Goal: Find specific fact: Find specific fact

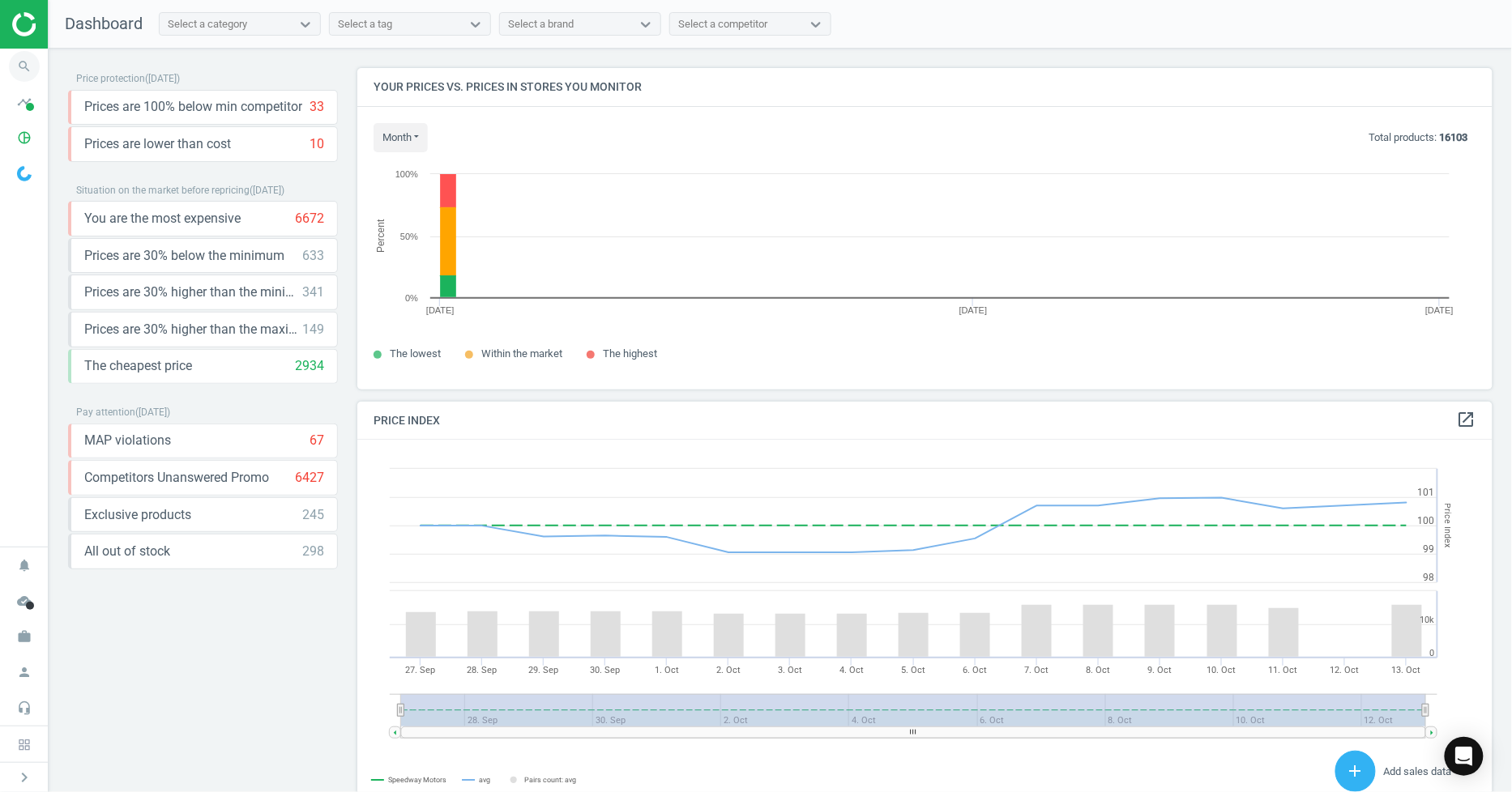
scroll to position [350, 1151]
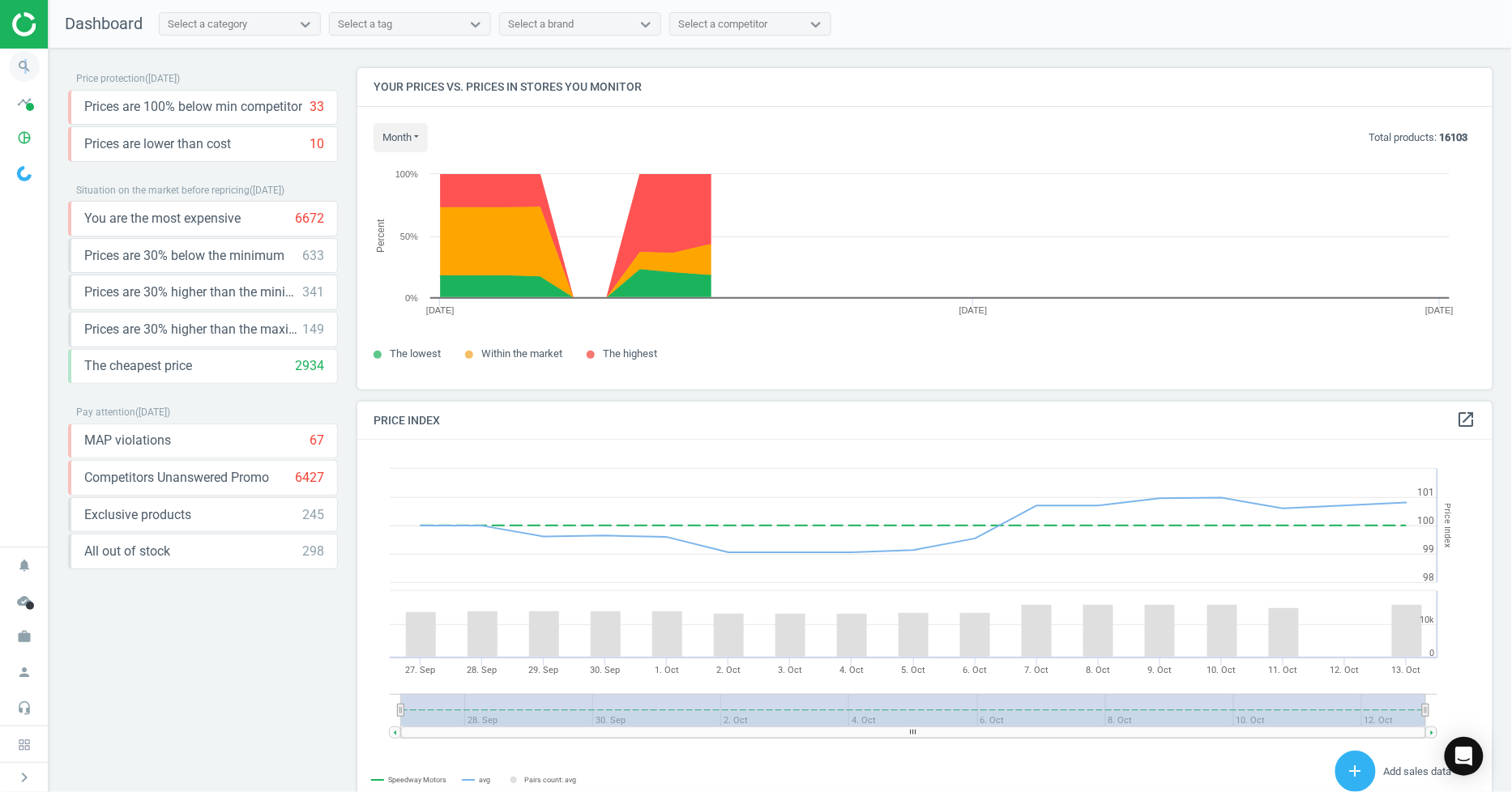
click at [25, 59] on icon "search" at bounding box center [24, 66] width 31 height 31
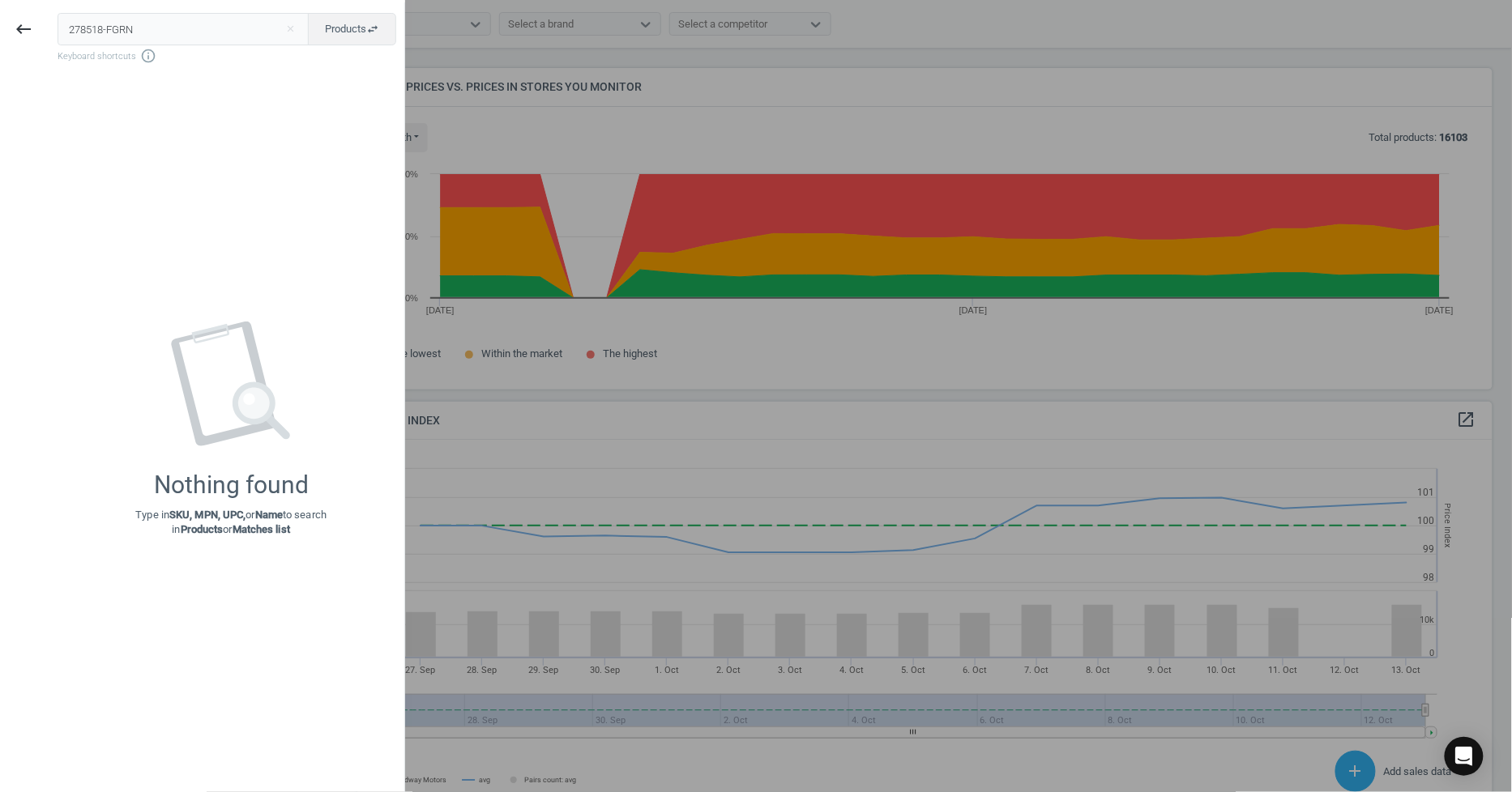
type input "278518-FGRN"
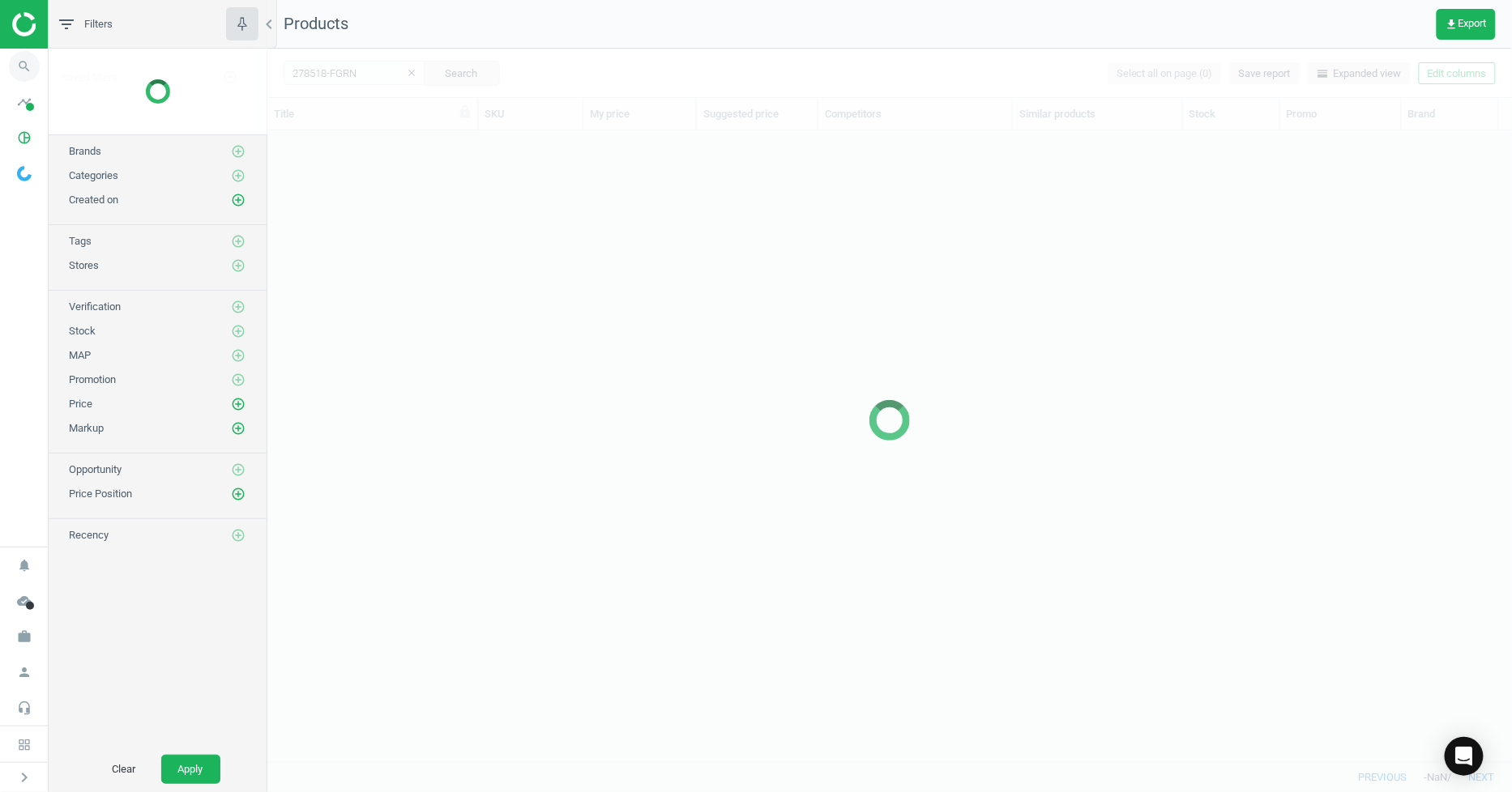
scroll to position [603, 1232]
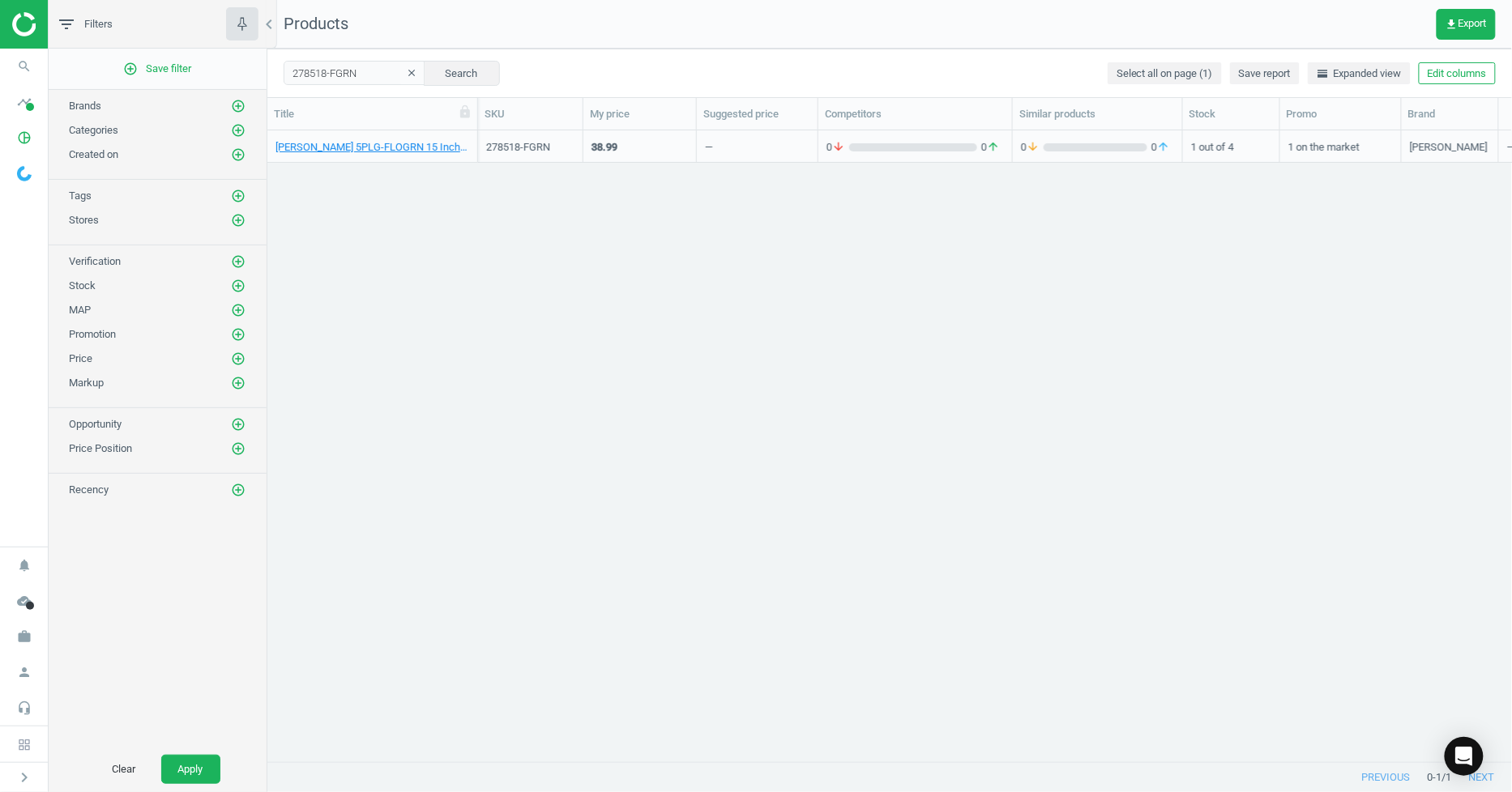
click at [403, 155] on div "[PERSON_NAME] 5PLG-FLOGRN 15 Inch Plastic Mud Plug, Fluorescent Green" at bounding box center [373, 149] width 194 height 20
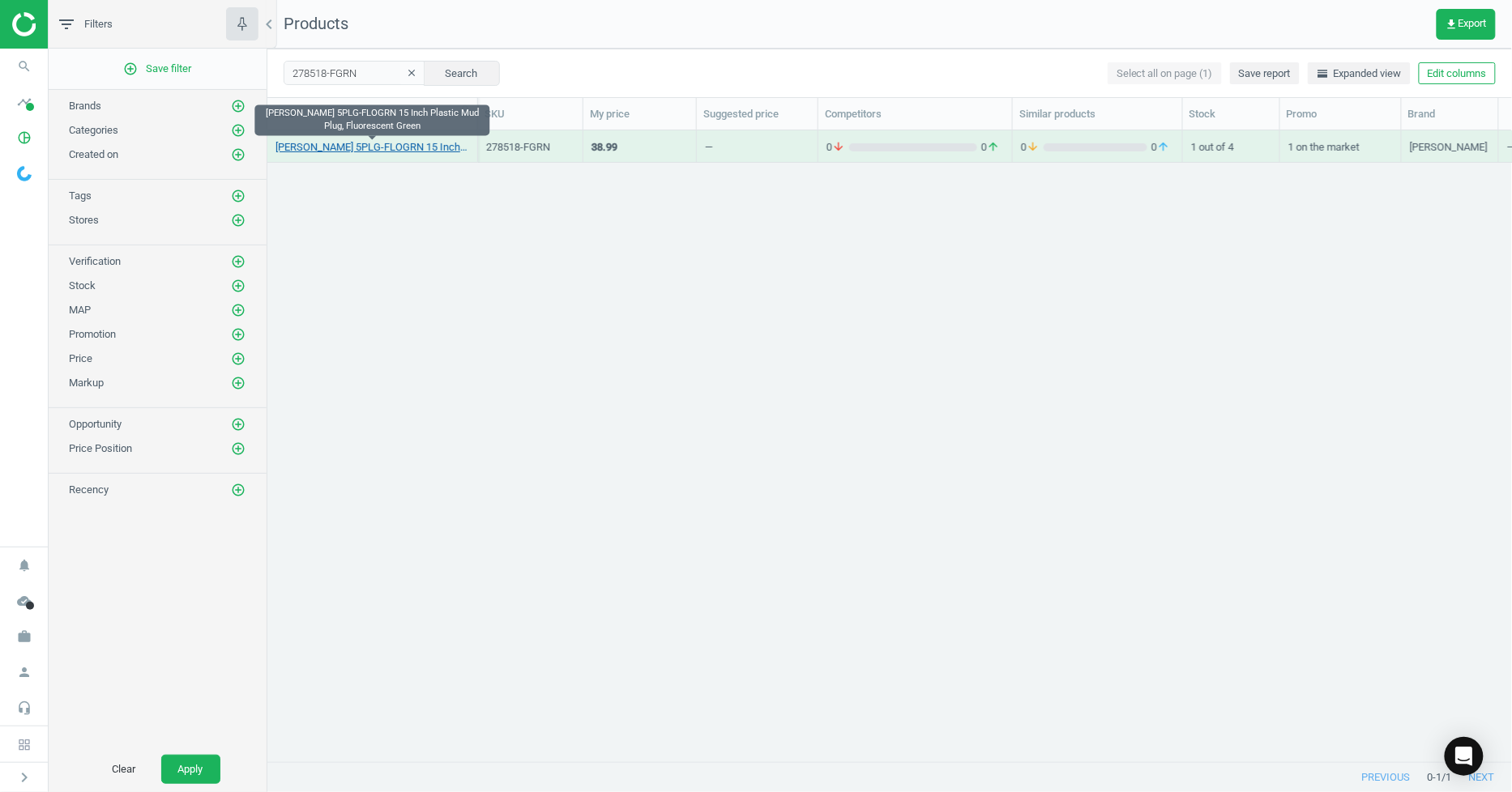
click at [403, 147] on link "[PERSON_NAME] 5PLG-FLOGRN 15 Inch Plastic Mud Plug, Fluorescent Green" at bounding box center [373, 147] width 194 height 14
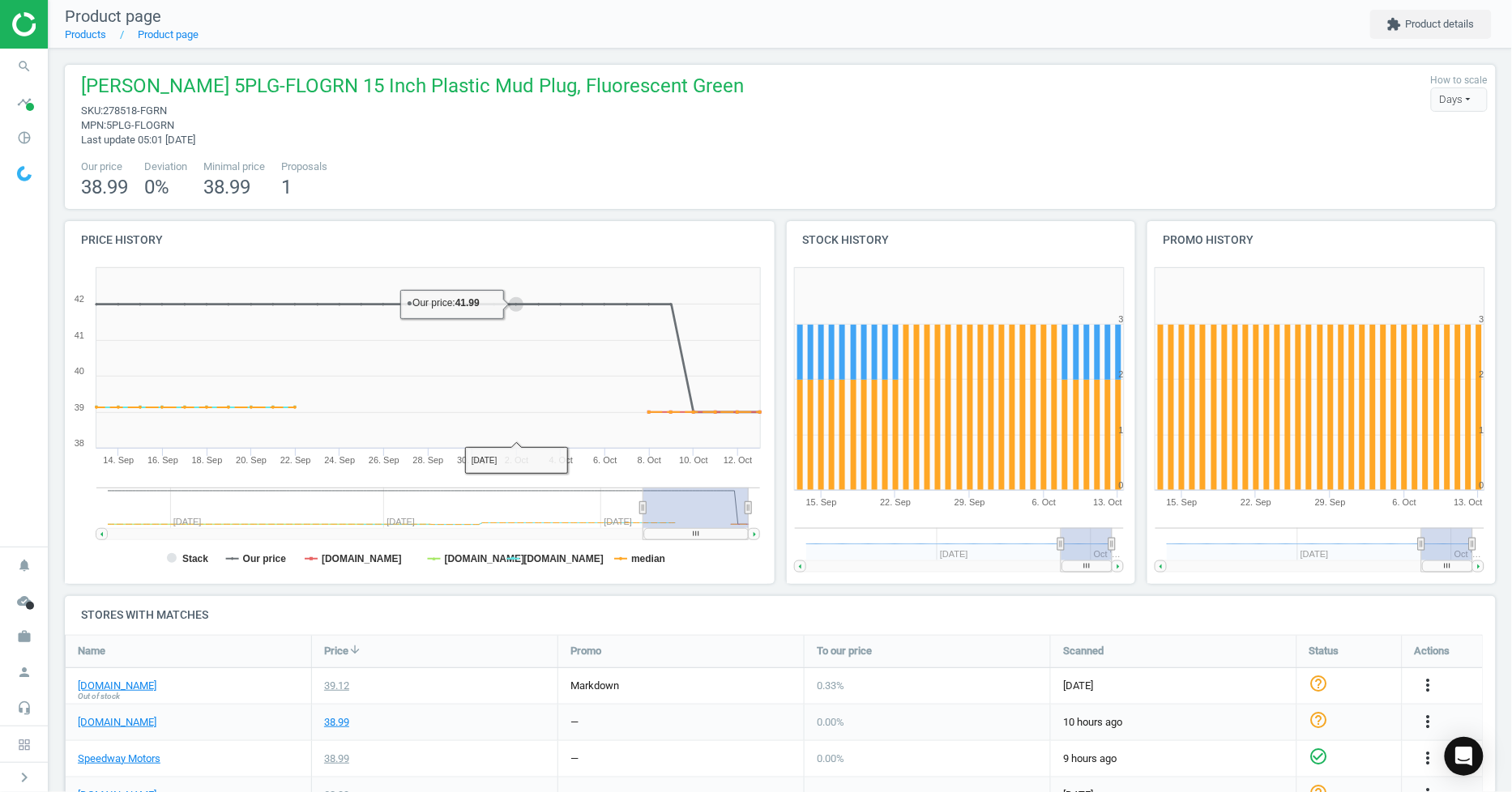
scroll to position [180, 0]
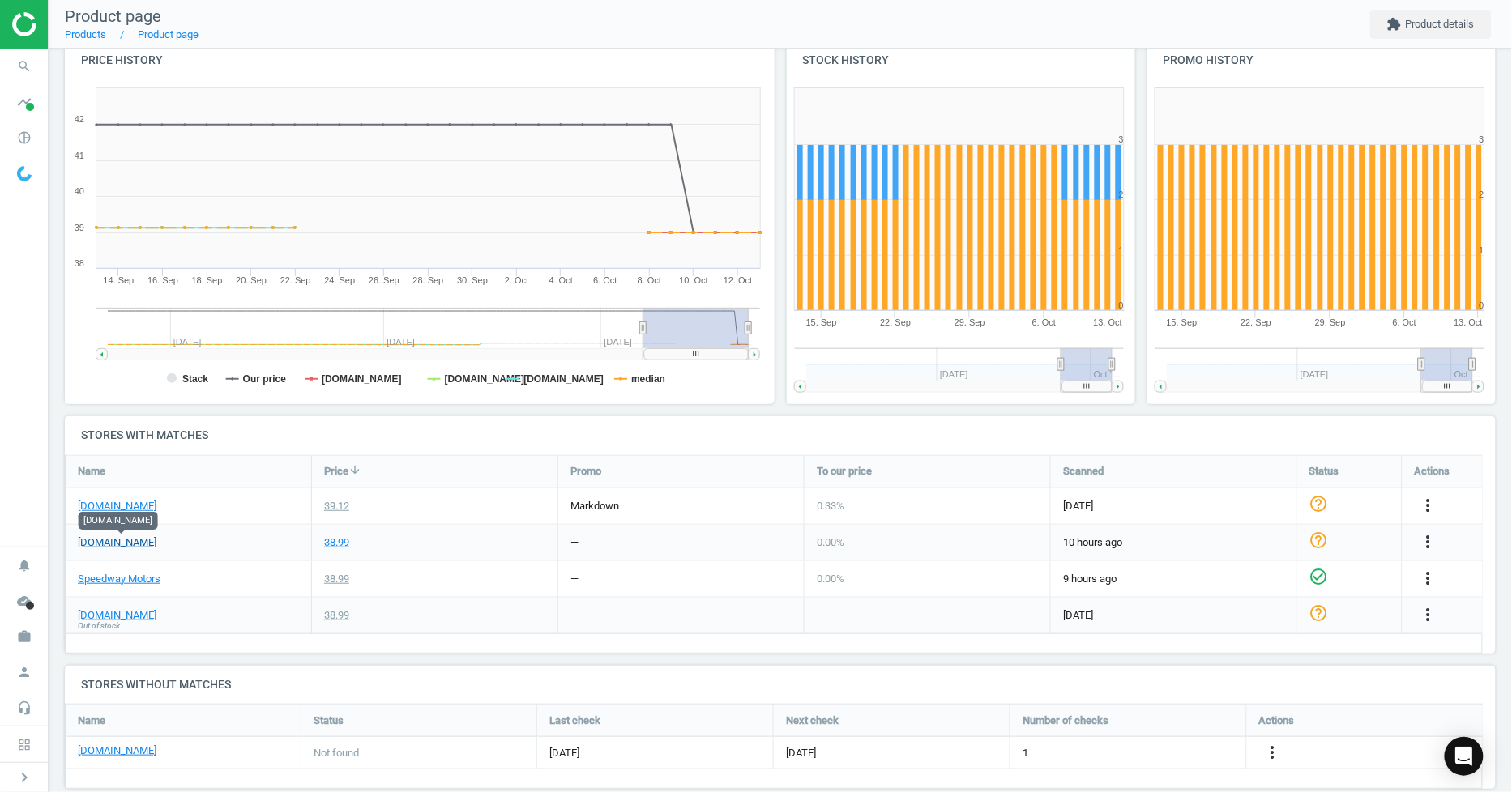
click at [149, 544] on link "[DOMAIN_NAME]" at bounding box center [117, 542] width 79 height 14
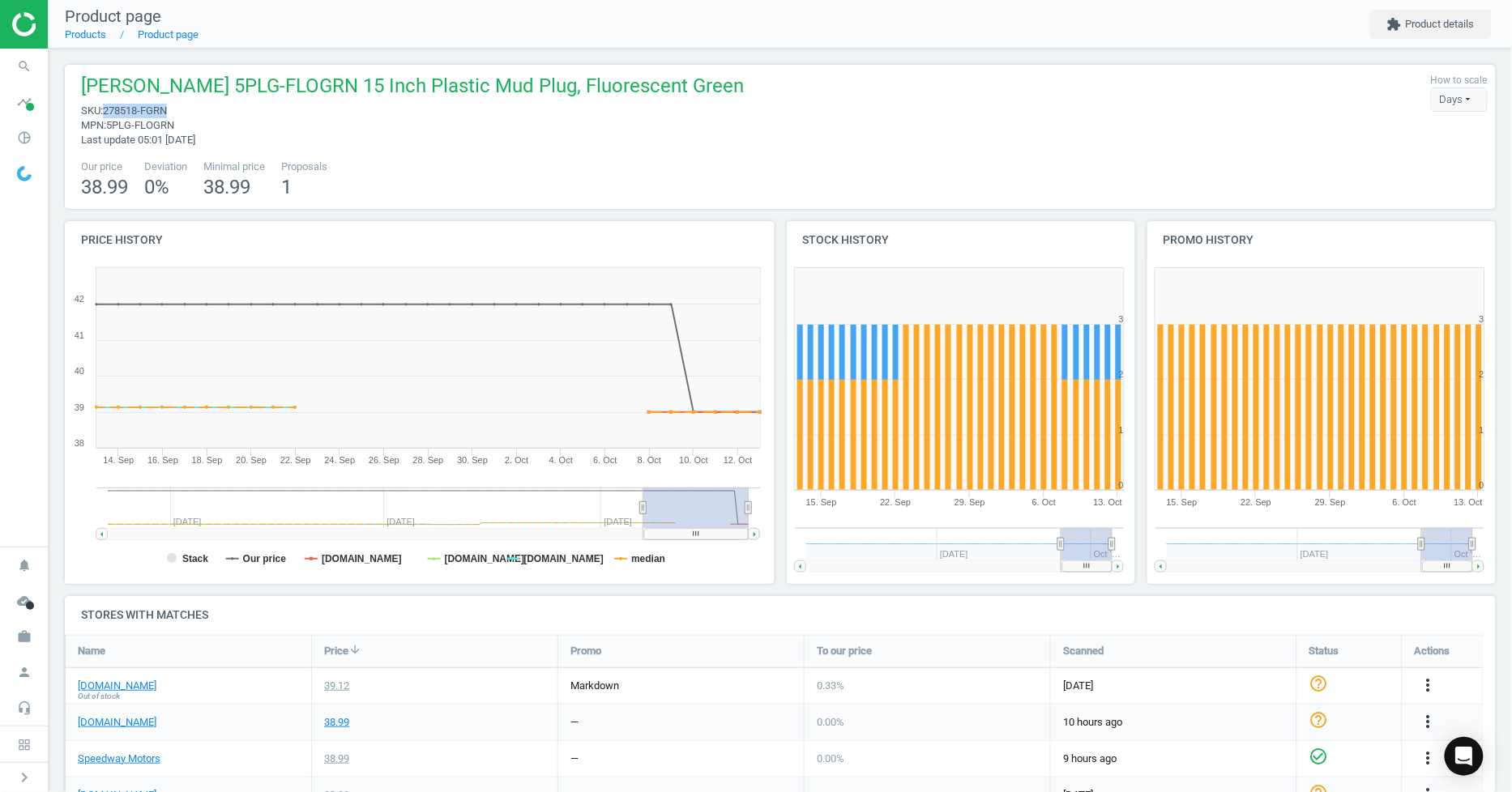
drag, startPoint x: 169, startPoint y: 109, endPoint x: 105, endPoint y: 109, distance: 64.0
click at [105, 109] on span "278518-FGRN" at bounding box center [134, 110] width 64 height 12
copy span "278518-FGRN"
